Goal: Transaction & Acquisition: Purchase product/service

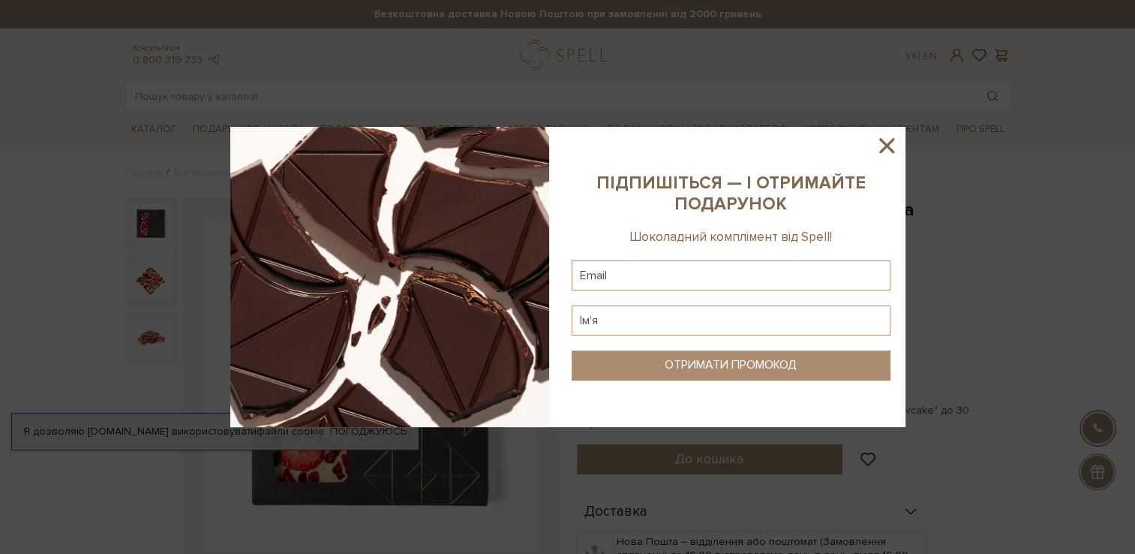
click at [886, 146] on icon at bounding box center [886, 145] width 15 height 15
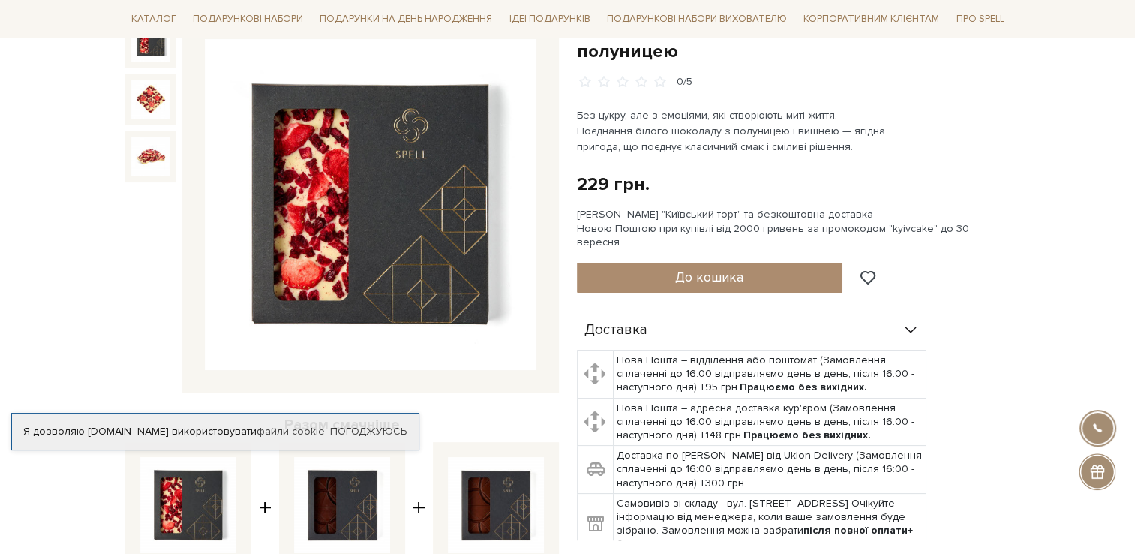
scroll to position [150, 0]
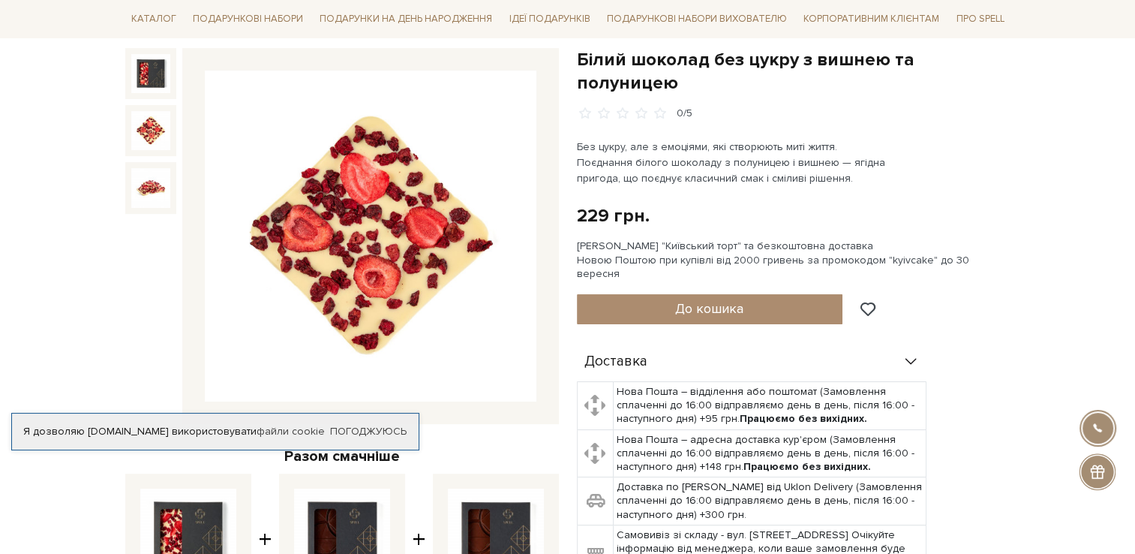
click at [150, 137] on img at bounding box center [150, 130] width 39 height 39
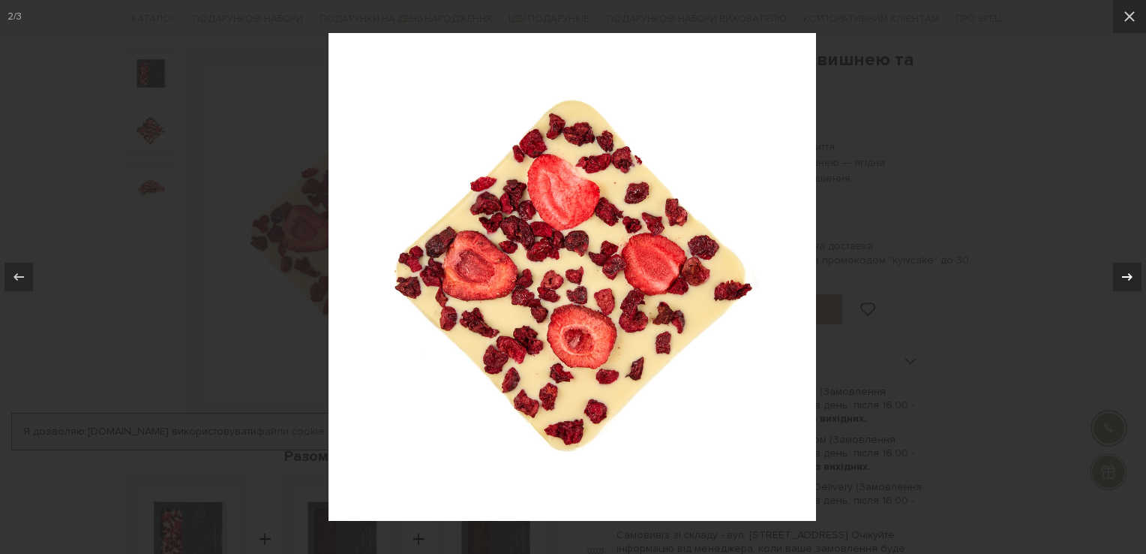
click at [1131, 272] on icon at bounding box center [1127, 277] width 18 height 18
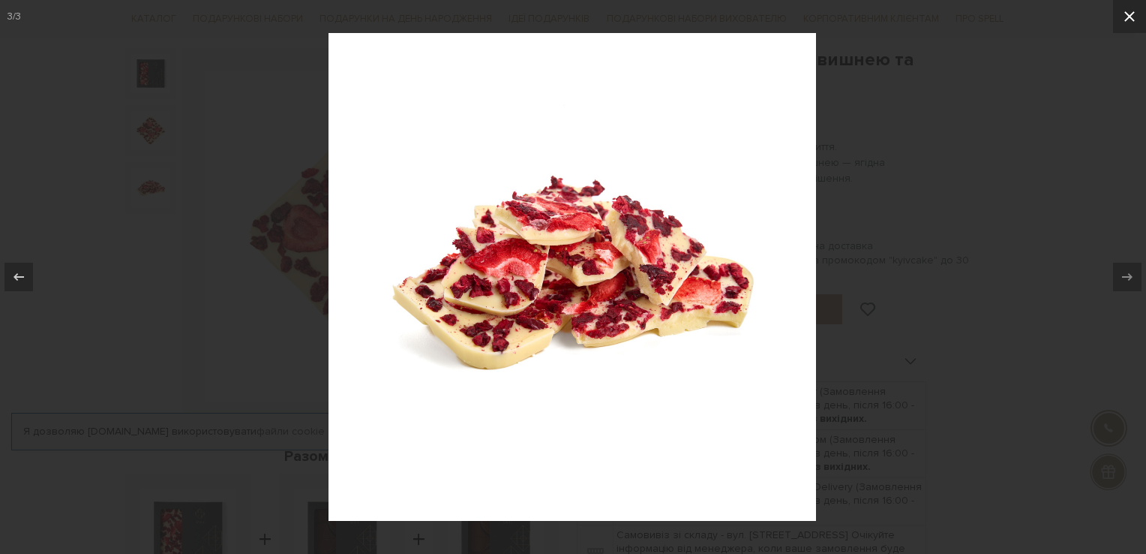
click at [1132, 23] on icon at bounding box center [1130, 17] width 18 height 18
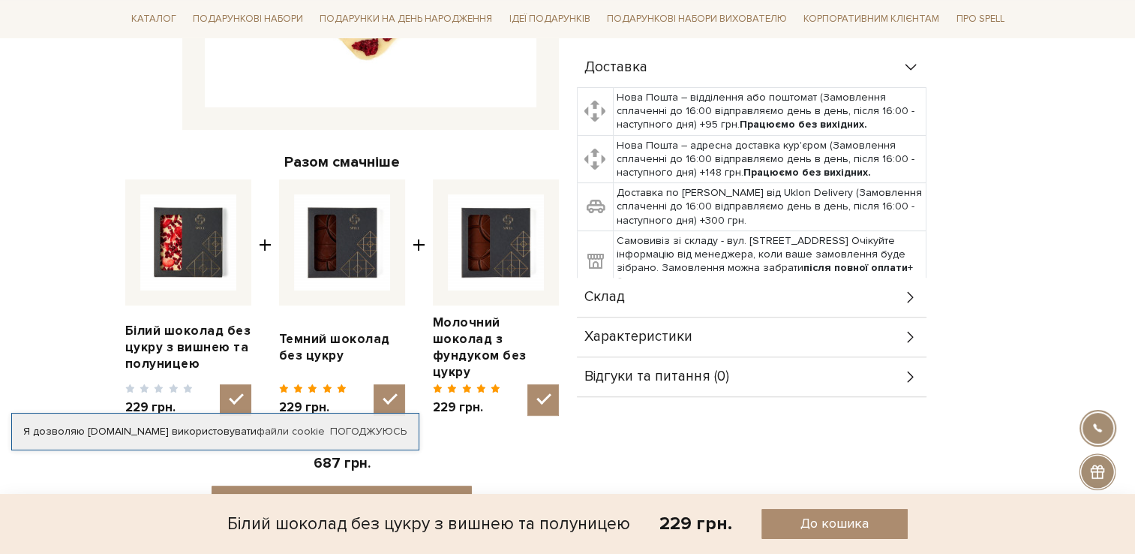
scroll to position [450, 0]
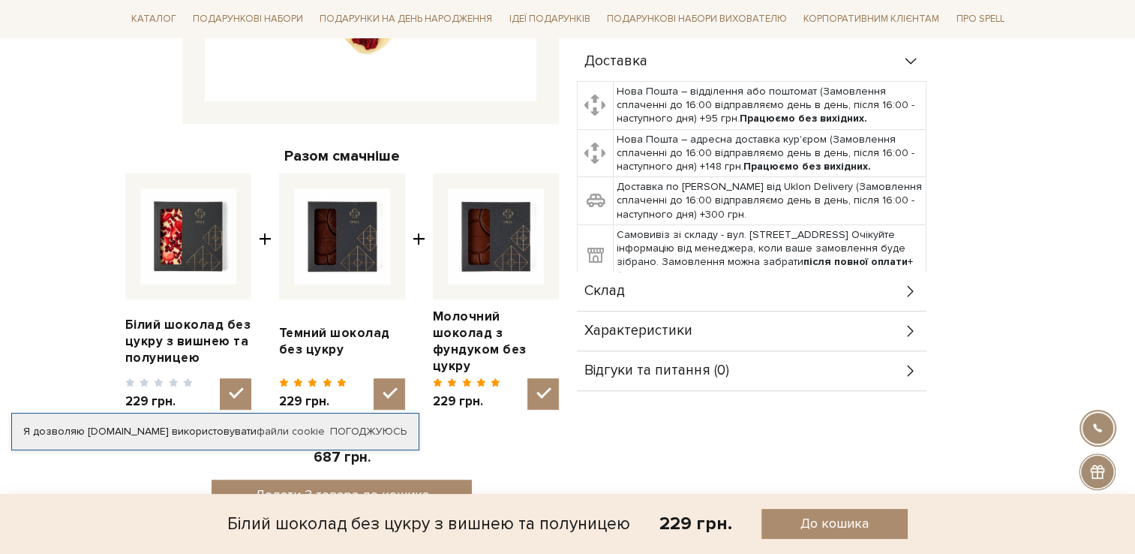
click at [206, 254] on img at bounding box center [188, 236] width 96 height 96
click at [220, 378] on input "checkbox" at bounding box center [236, 394] width 32 height 32
click at [172, 246] on img at bounding box center [188, 236] width 96 height 96
click at [220, 378] on input "checkbox" at bounding box center [236, 394] width 32 height 32
checkbox input "true"
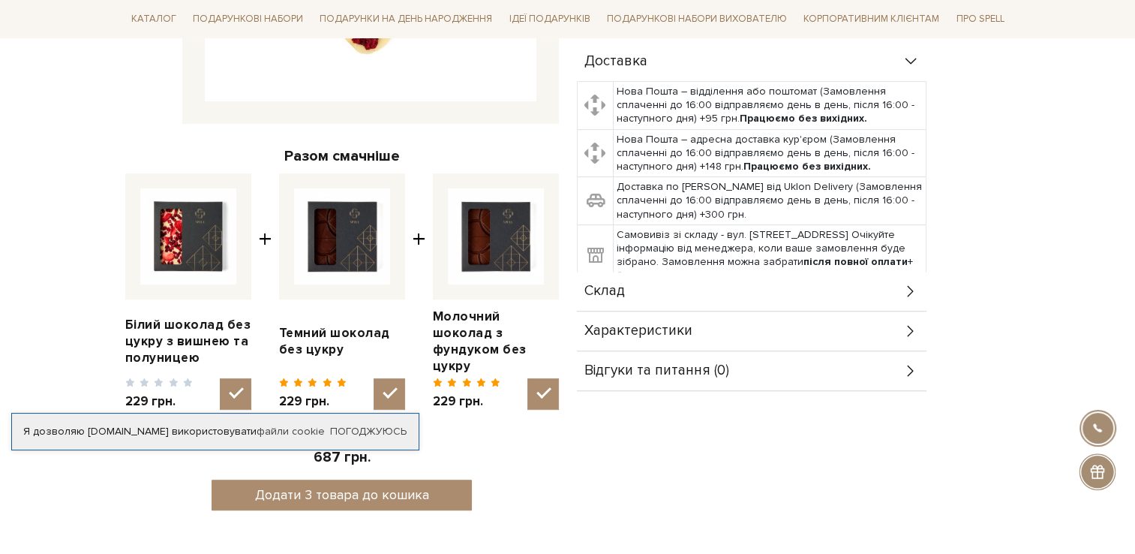
scroll to position [150, 0]
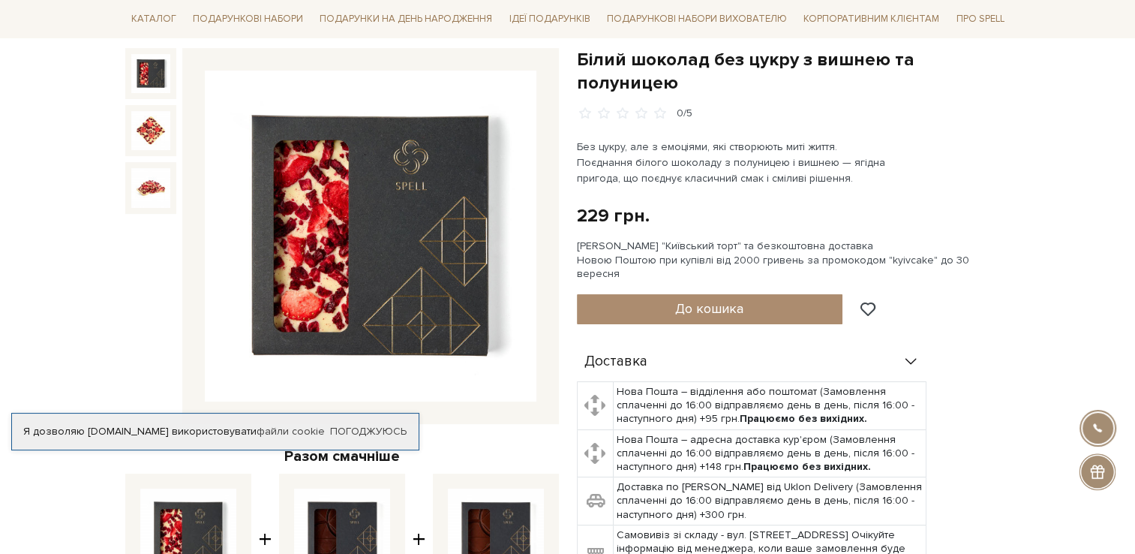
click at [144, 72] on img at bounding box center [150, 73] width 39 height 39
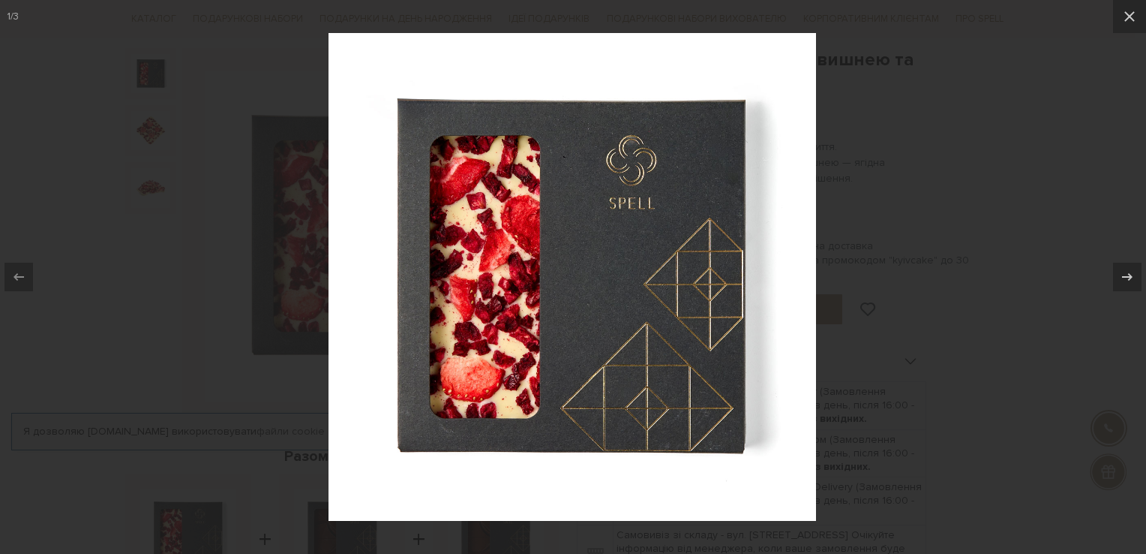
drag, startPoint x: 1001, startPoint y: 203, endPoint x: 989, endPoint y: 198, distance: 13.5
click at [998, 203] on div at bounding box center [573, 277] width 1146 height 554
